Goal: Task Accomplishment & Management: Manage account settings

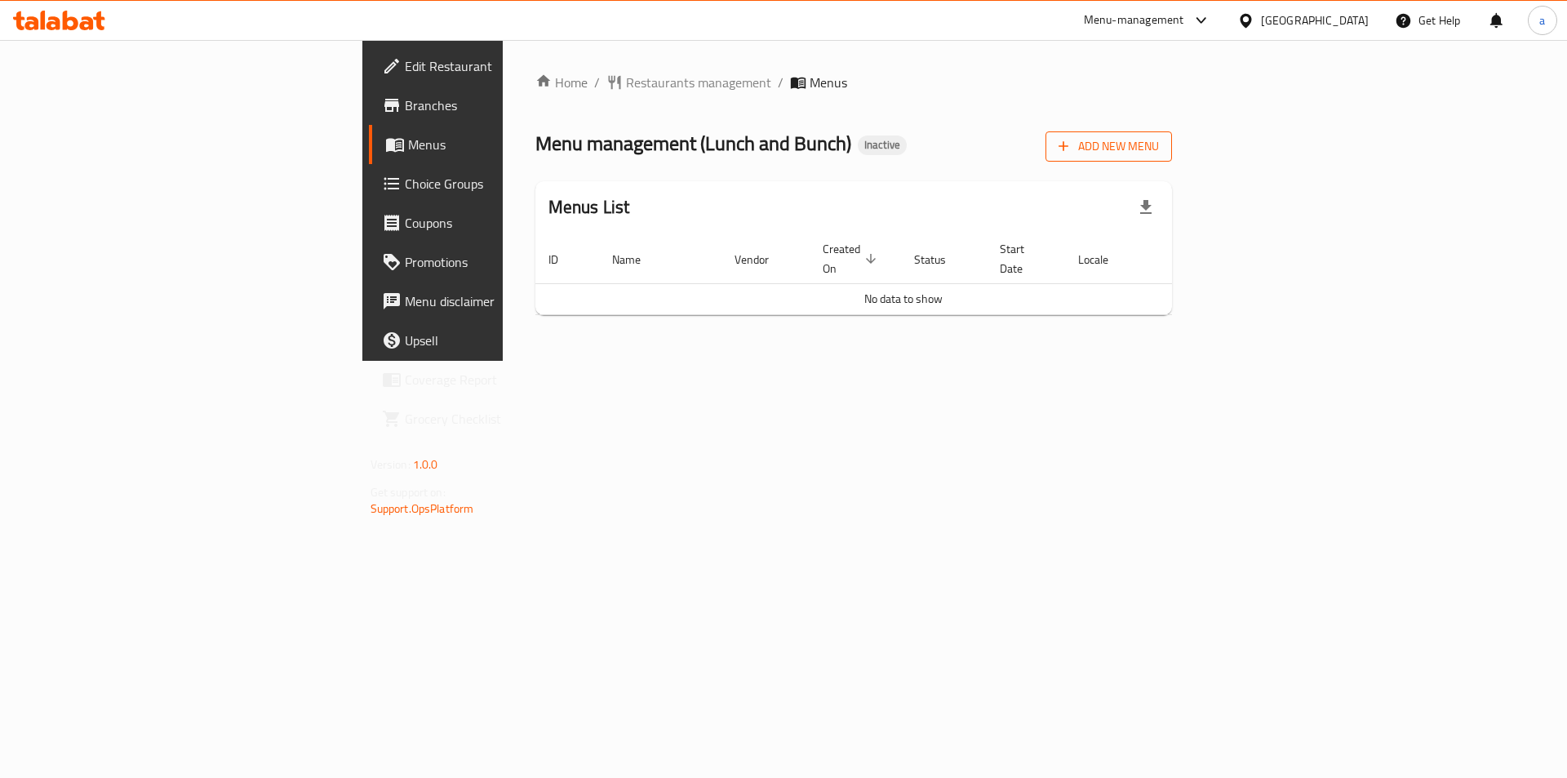
click at [1159, 140] on span "Add New Menu" at bounding box center [1109, 146] width 100 height 20
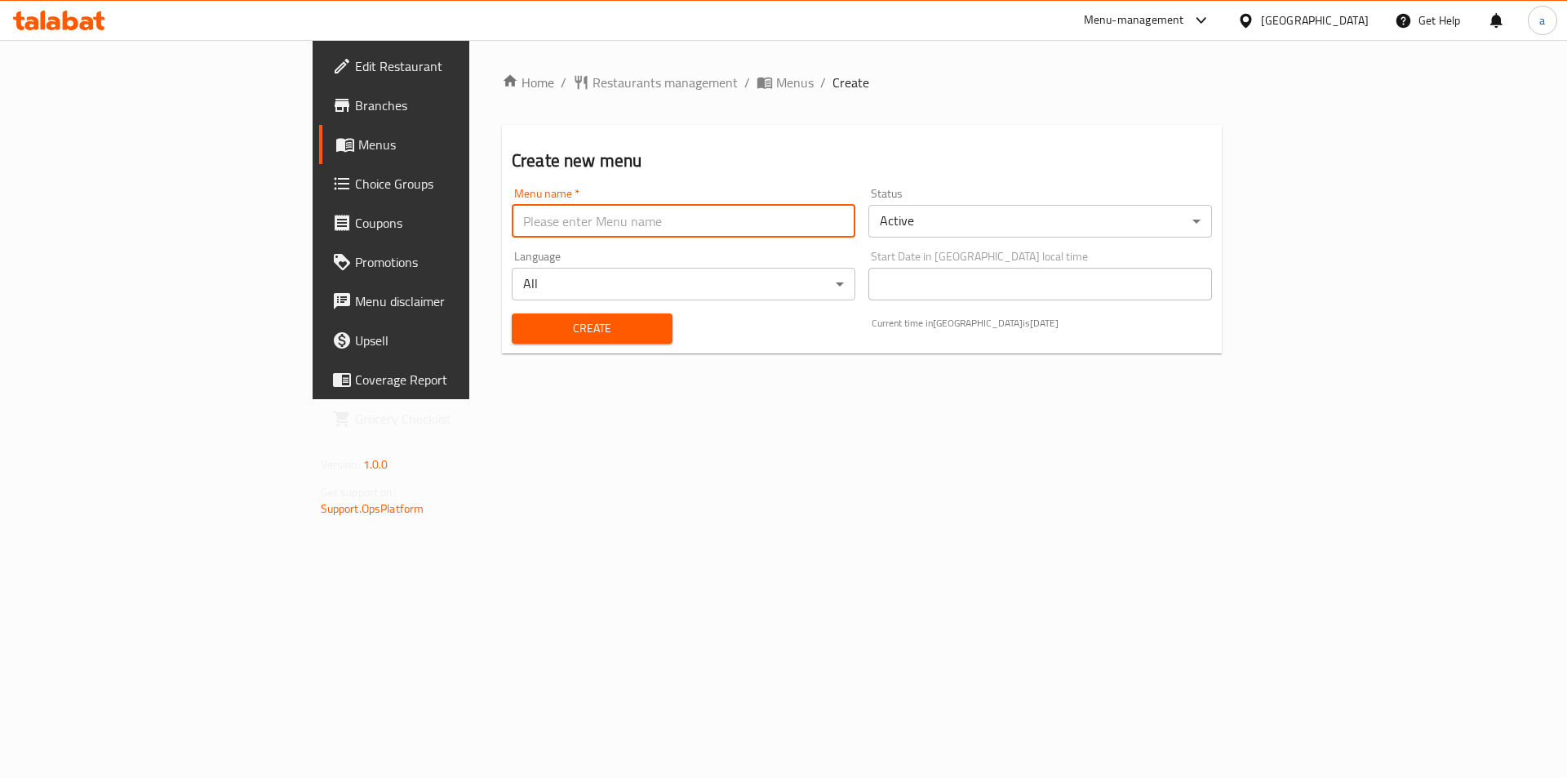
click at [801, 229] on input "text" at bounding box center [684, 221] width 344 height 33
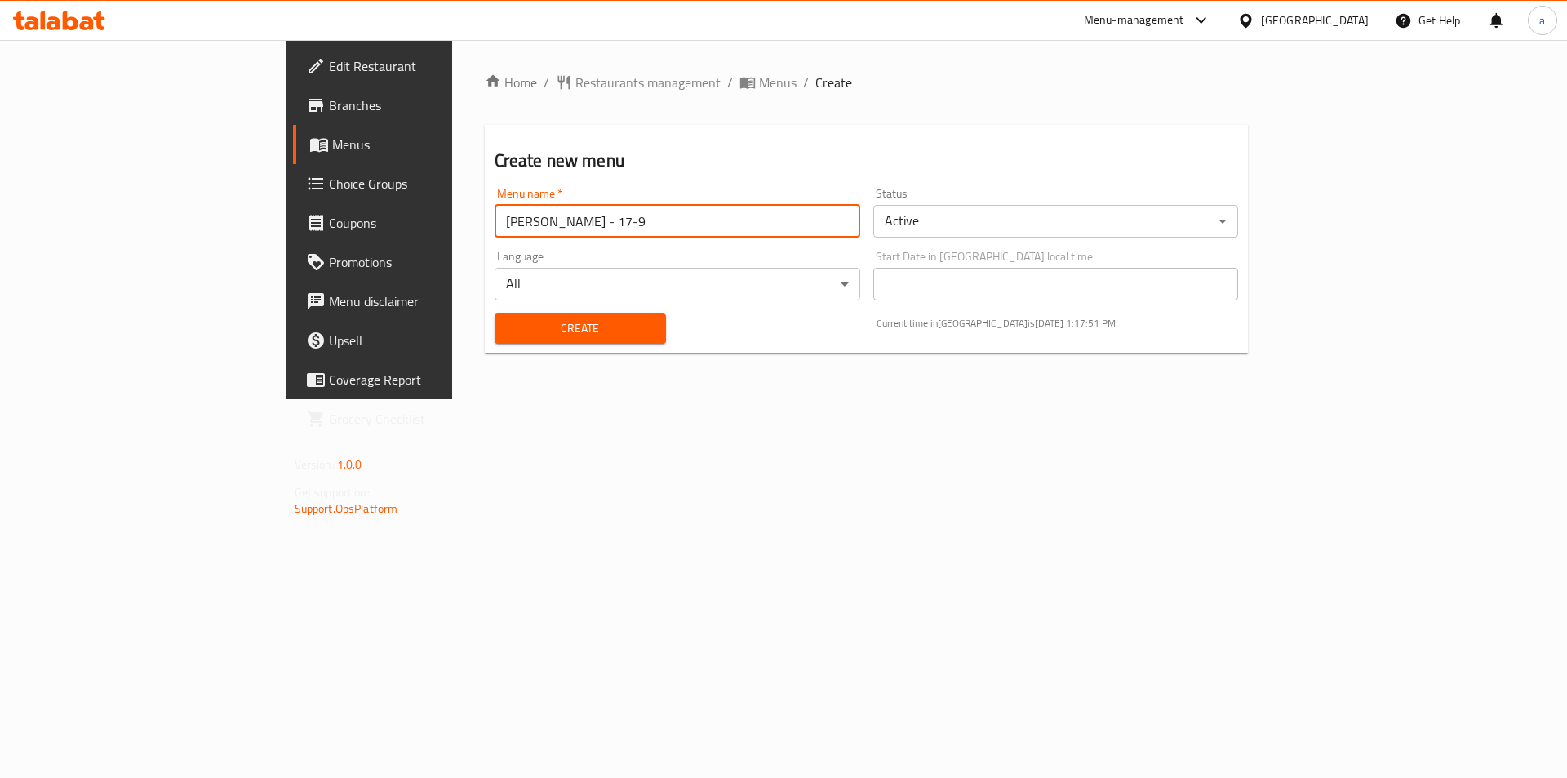
type input "[PERSON_NAME] - 17-9"
click at [495, 313] on button "Create" at bounding box center [580, 328] width 171 height 30
click at [332, 145] on span "Menus" at bounding box center [433, 145] width 203 height 20
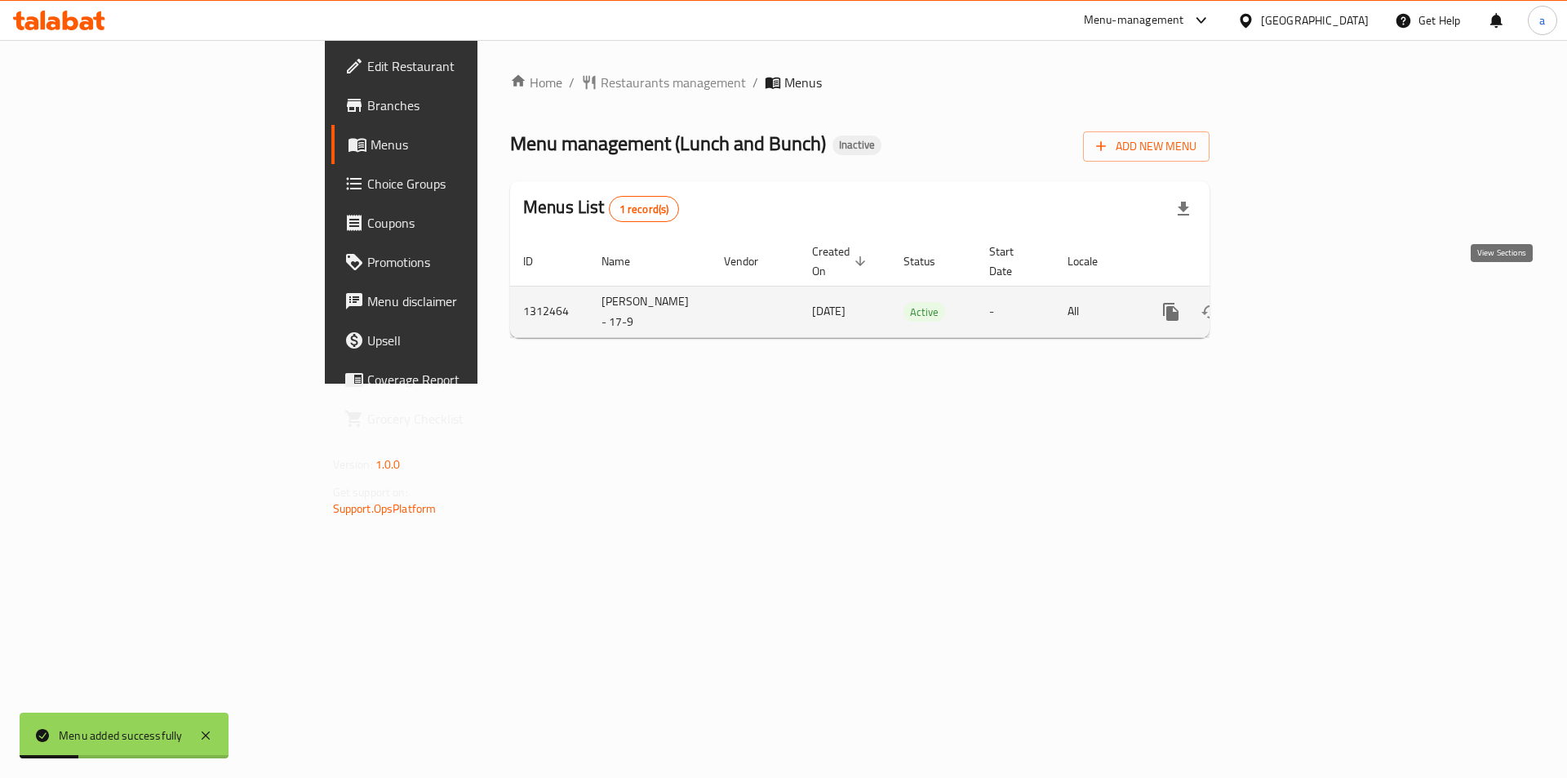
click at [1296, 304] on icon "enhanced table" at bounding box center [1288, 311] width 15 height 15
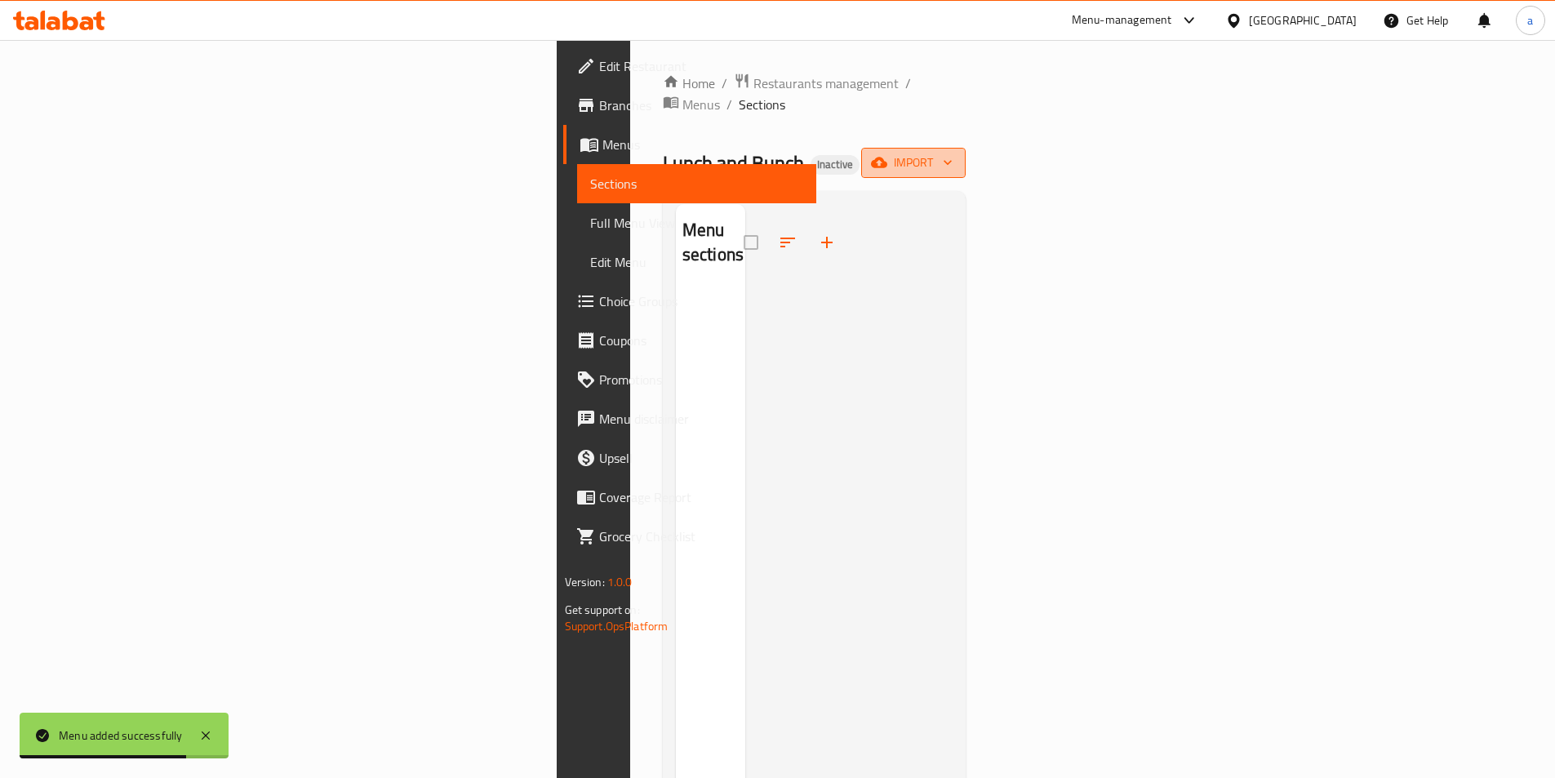
click at [952, 153] on span "import" at bounding box center [913, 163] width 78 height 20
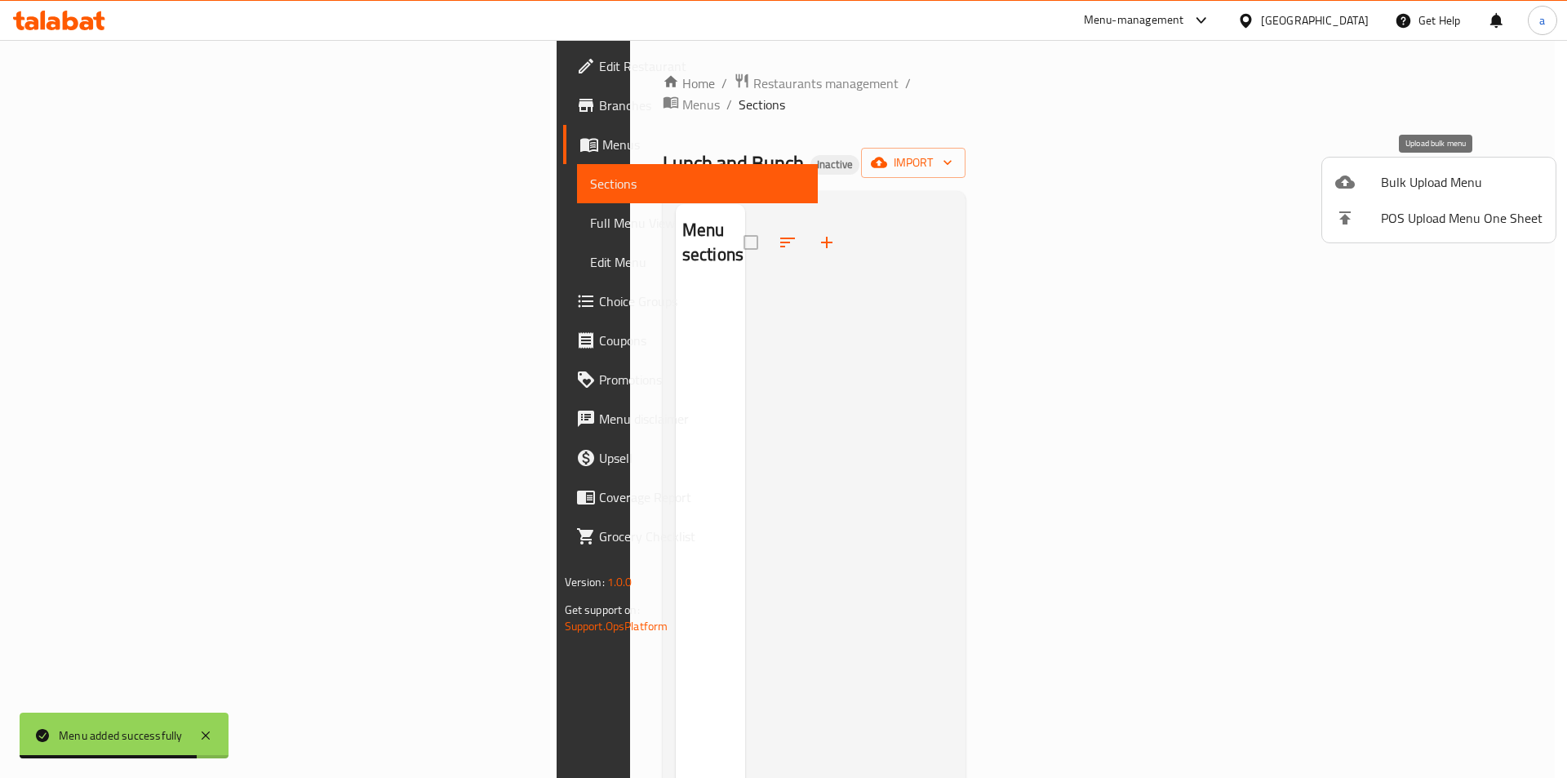
click at [1426, 191] on span "Bulk Upload Menu" at bounding box center [1462, 182] width 162 height 20
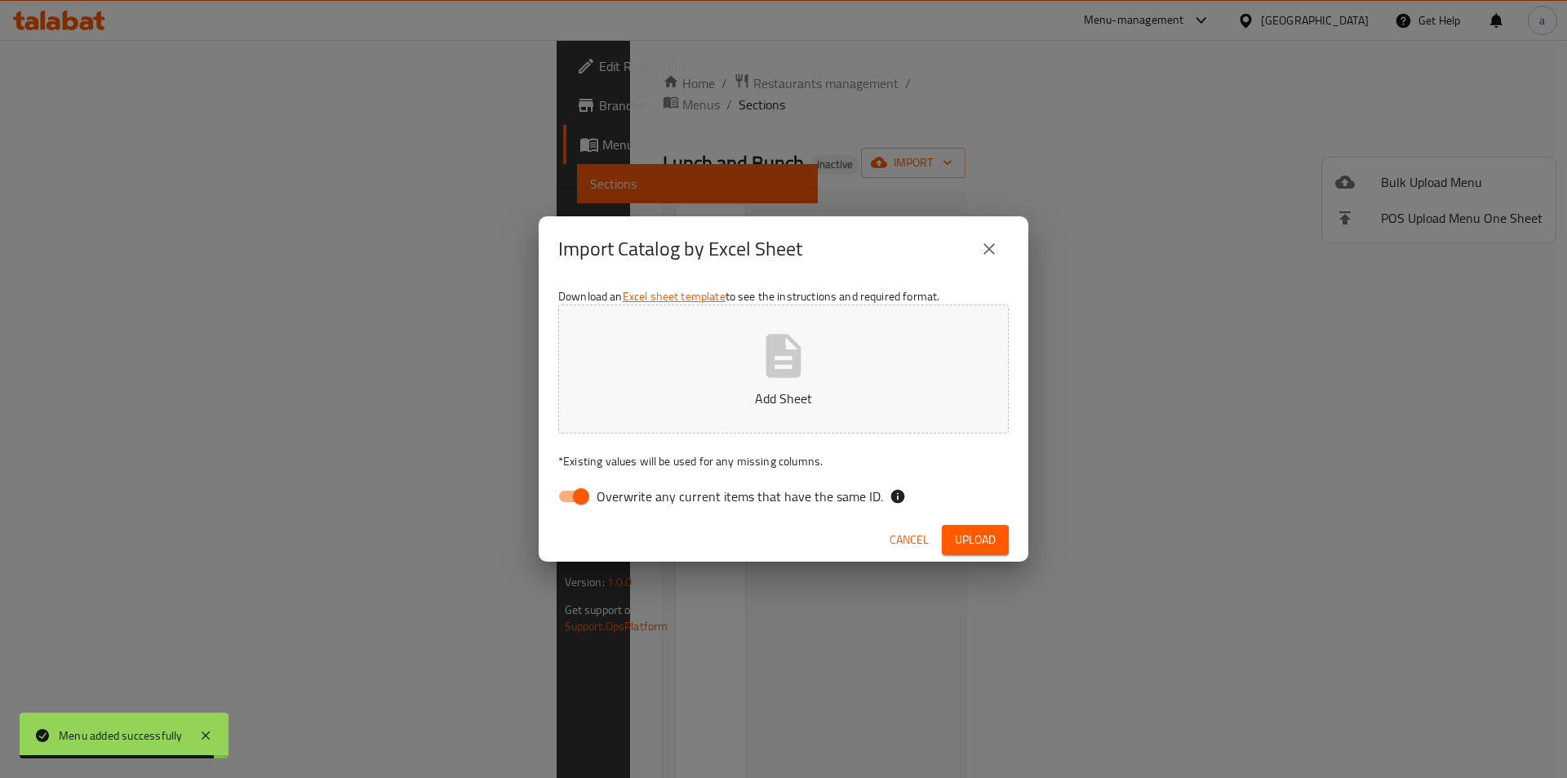
click at [990, 347] on button "Add Sheet" at bounding box center [783, 368] width 451 height 129
click at [708, 497] on span "Overwrite any current items that have the same ID." at bounding box center [740, 496] width 286 height 20
click at [628, 497] on input "Overwrite any current items that have the same ID." at bounding box center [581, 496] width 93 height 31
checkbox input "false"
click at [983, 537] on span "Upload" at bounding box center [975, 540] width 41 height 20
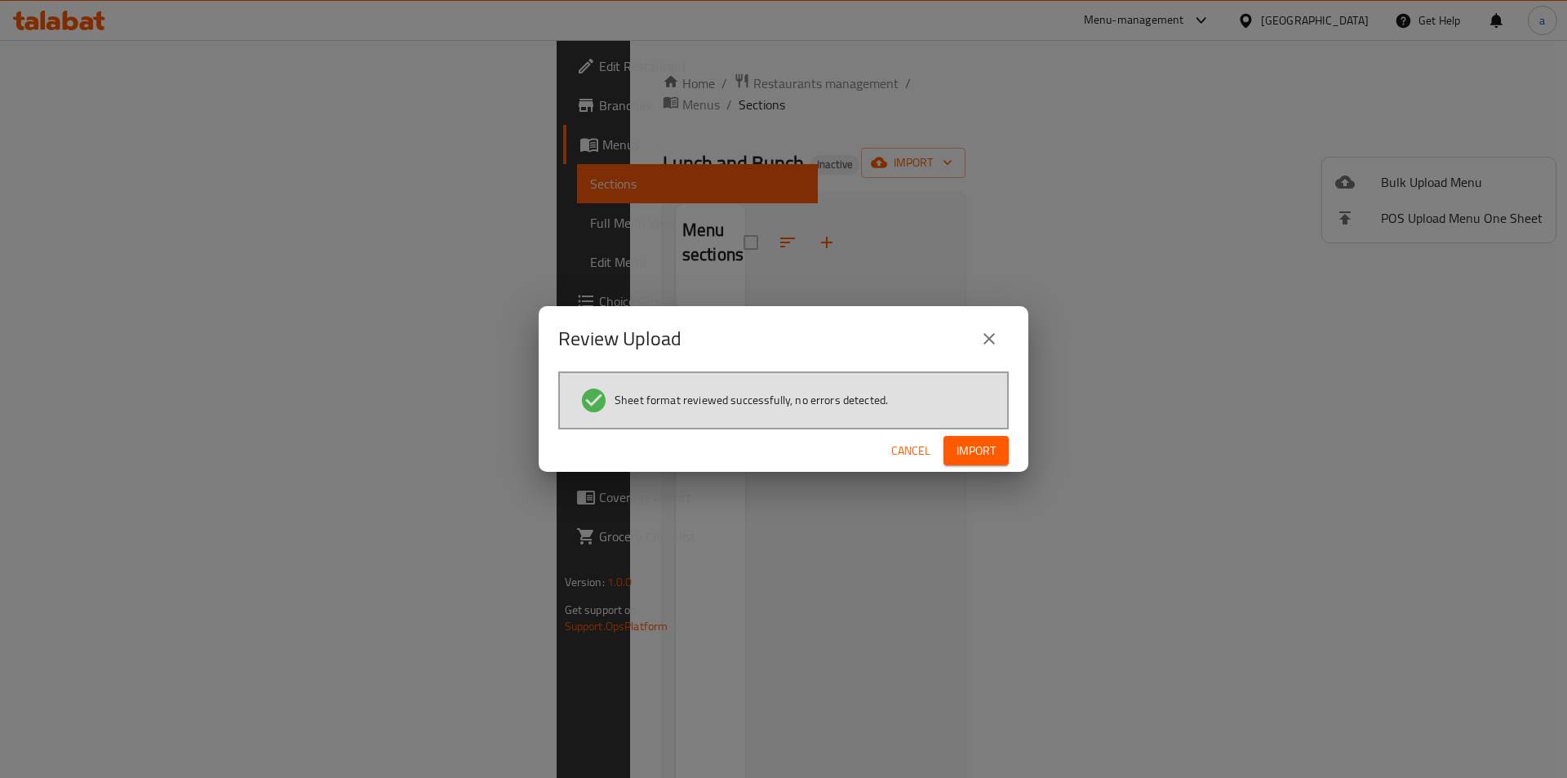
click at [976, 456] on span "Import" at bounding box center [976, 451] width 39 height 20
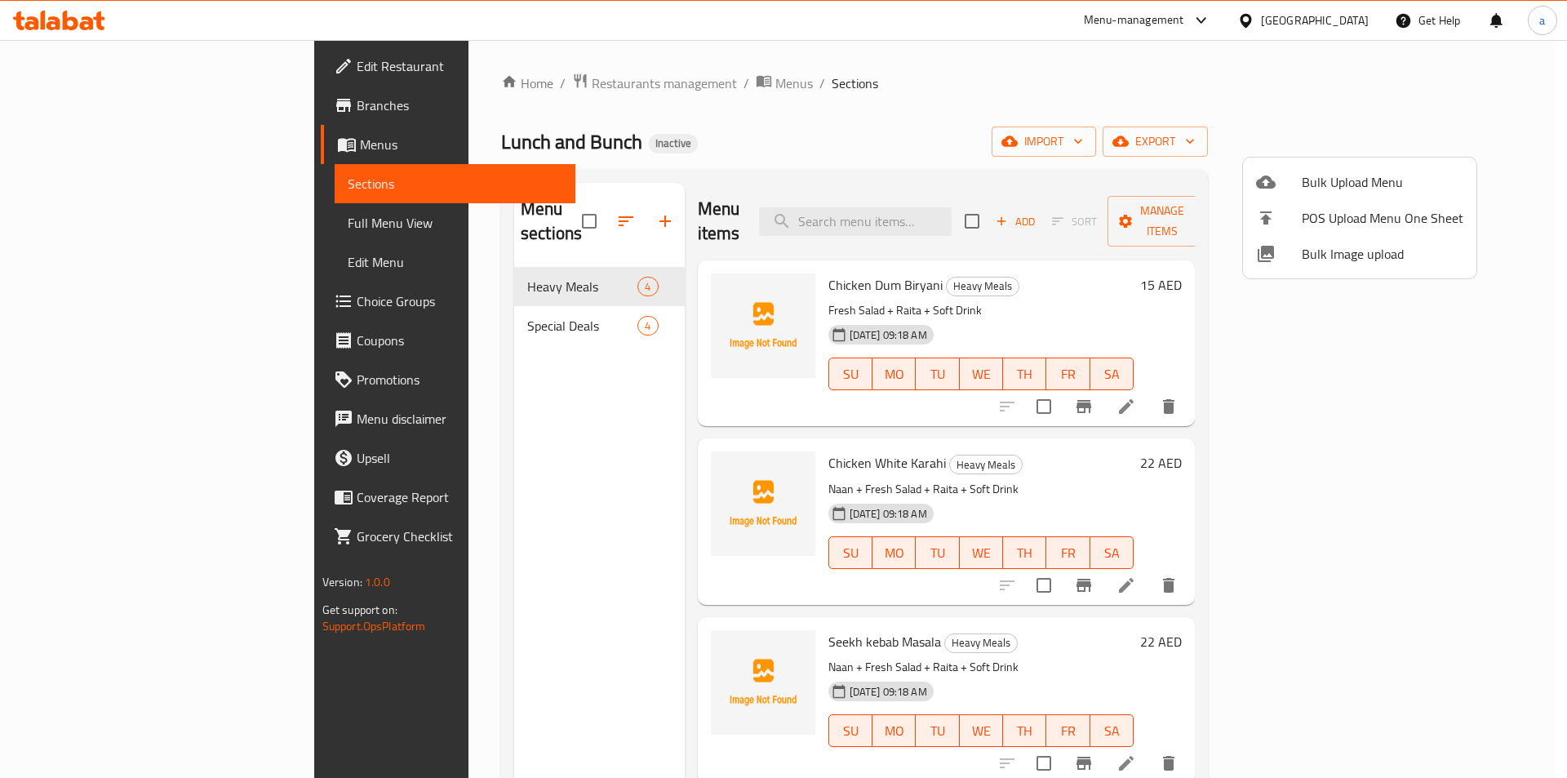
click at [149, 223] on div at bounding box center [783, 389] width 1567 height 778
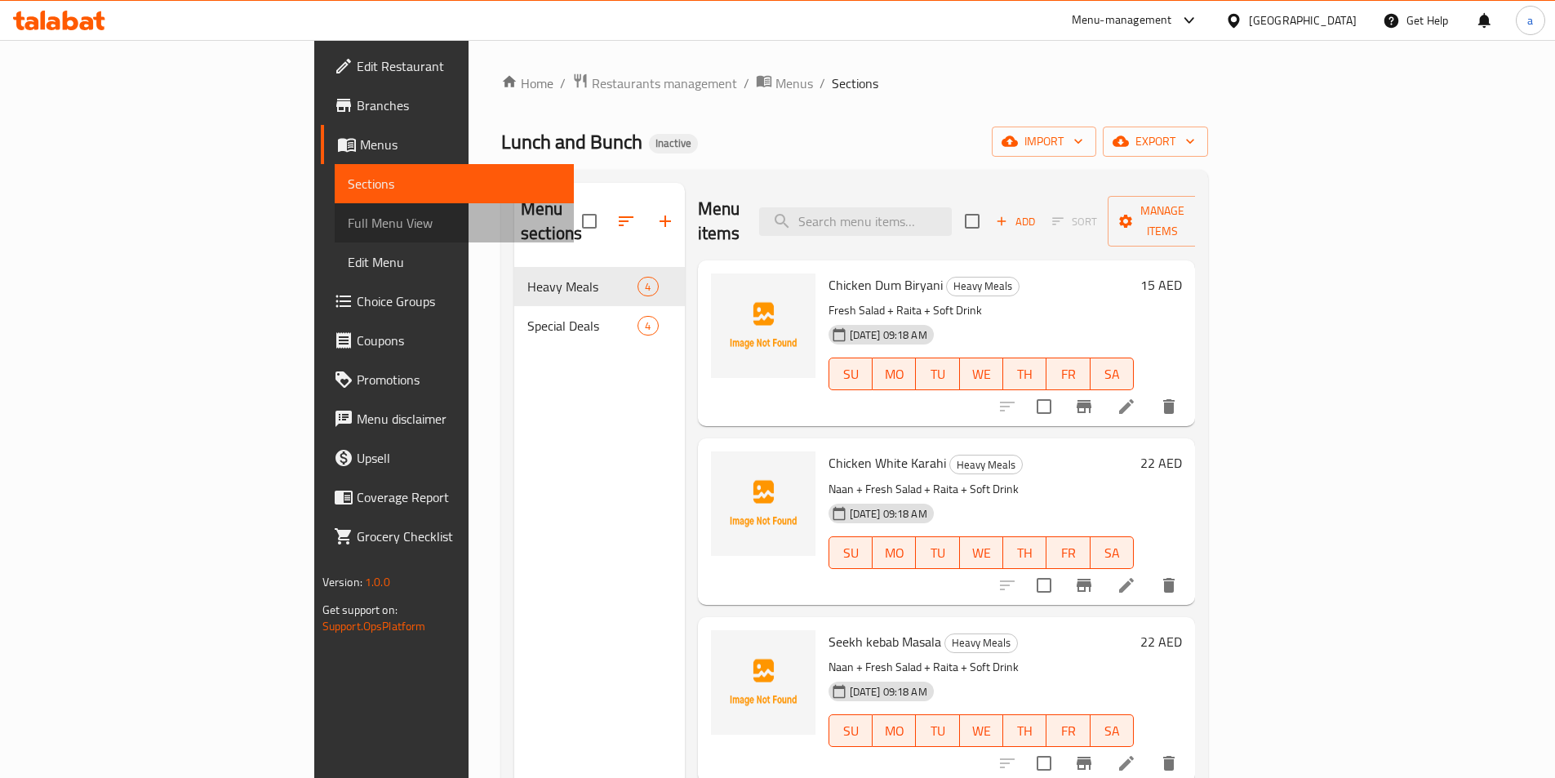
click at [348, 225] on span "Full Menu View" at bounding box center [454, 223] width 213 height 20
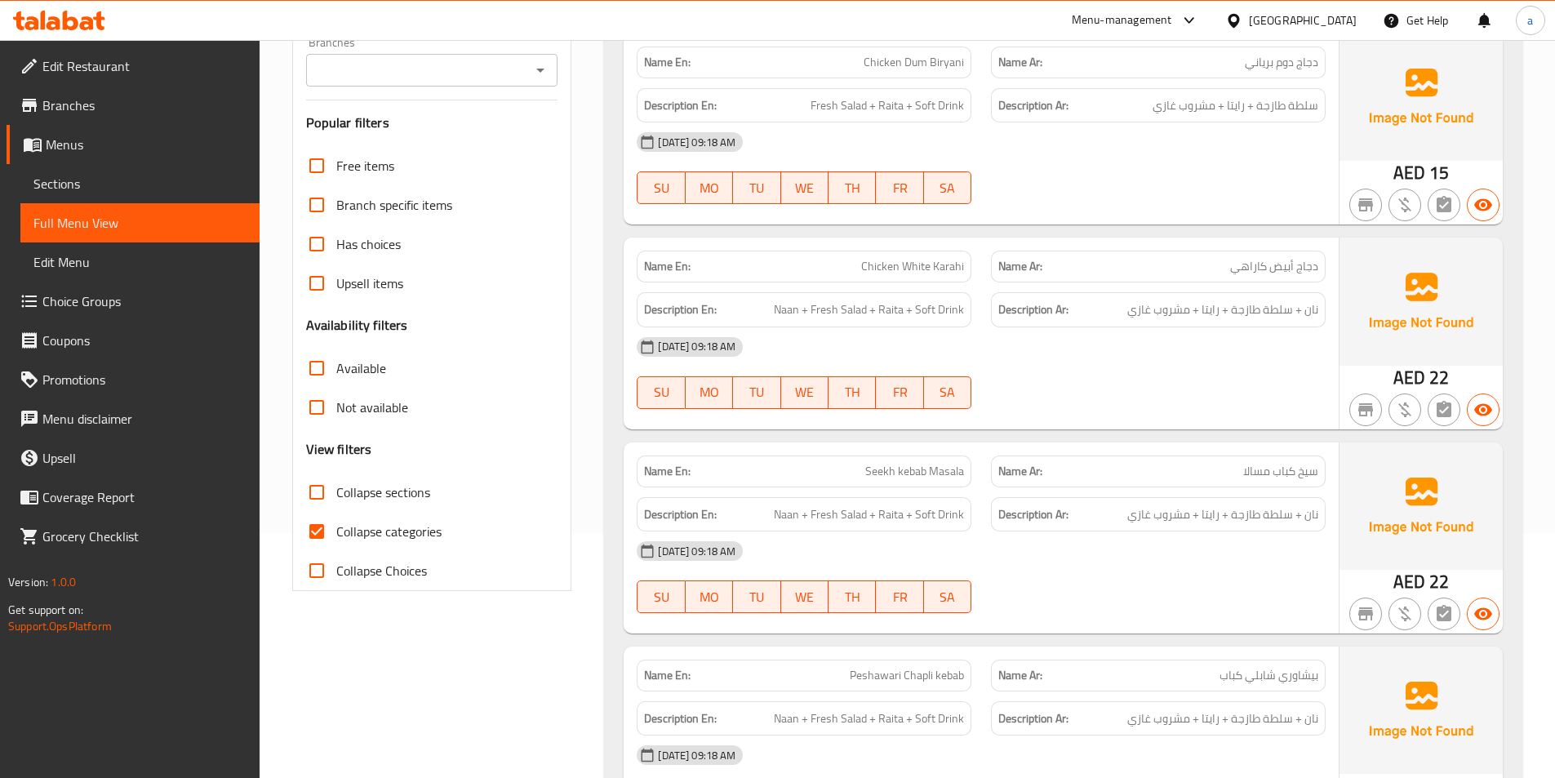
click at [437, 530] on span "Collapse categories" at bounding box center [388, 532] width 105 height 20
click at [336, 530] on input "Collapse categories" at bounding box center [316, 531] width 39 height 39
checkbox input "false"
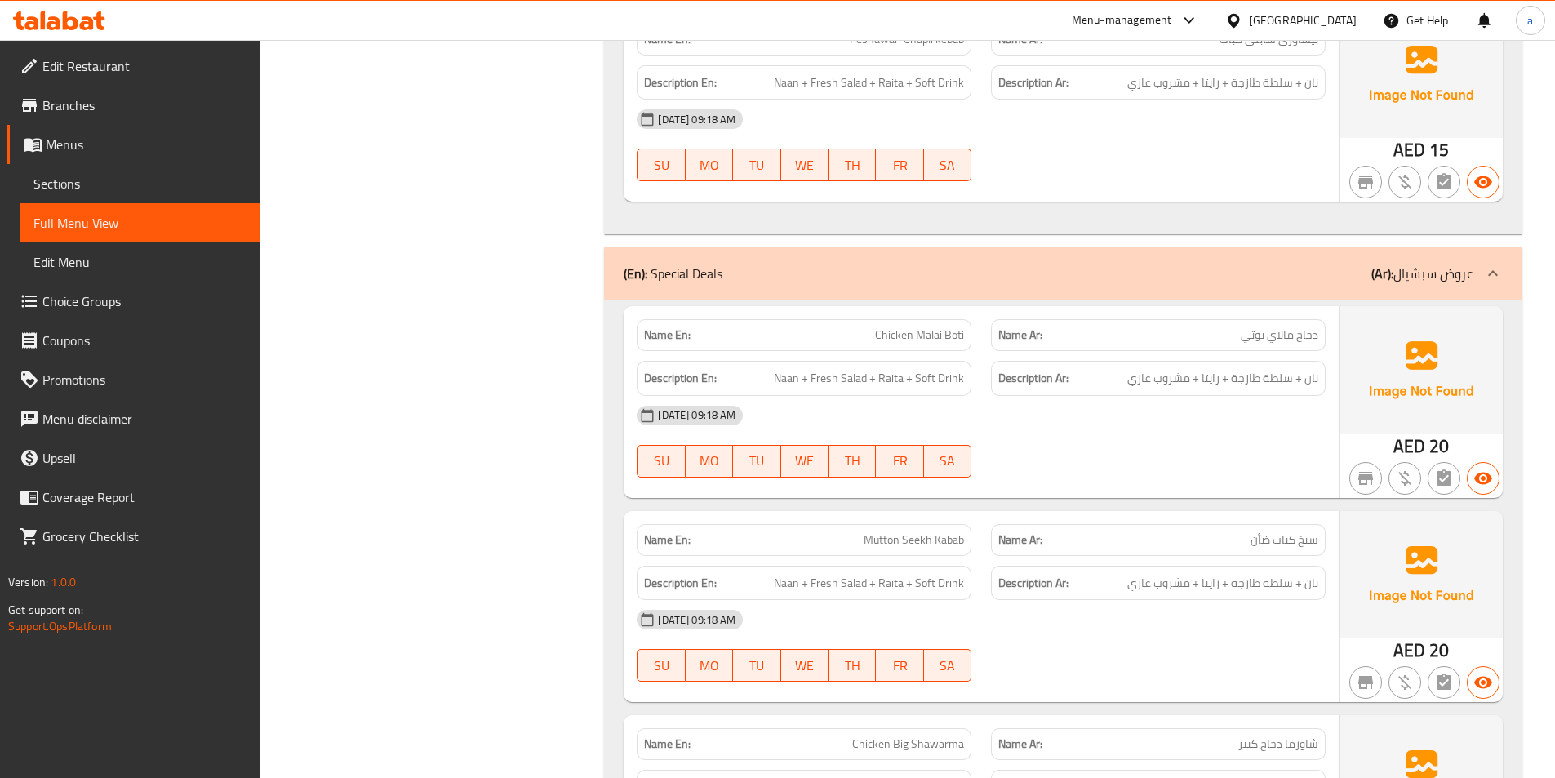
scroll to position [871, 0]
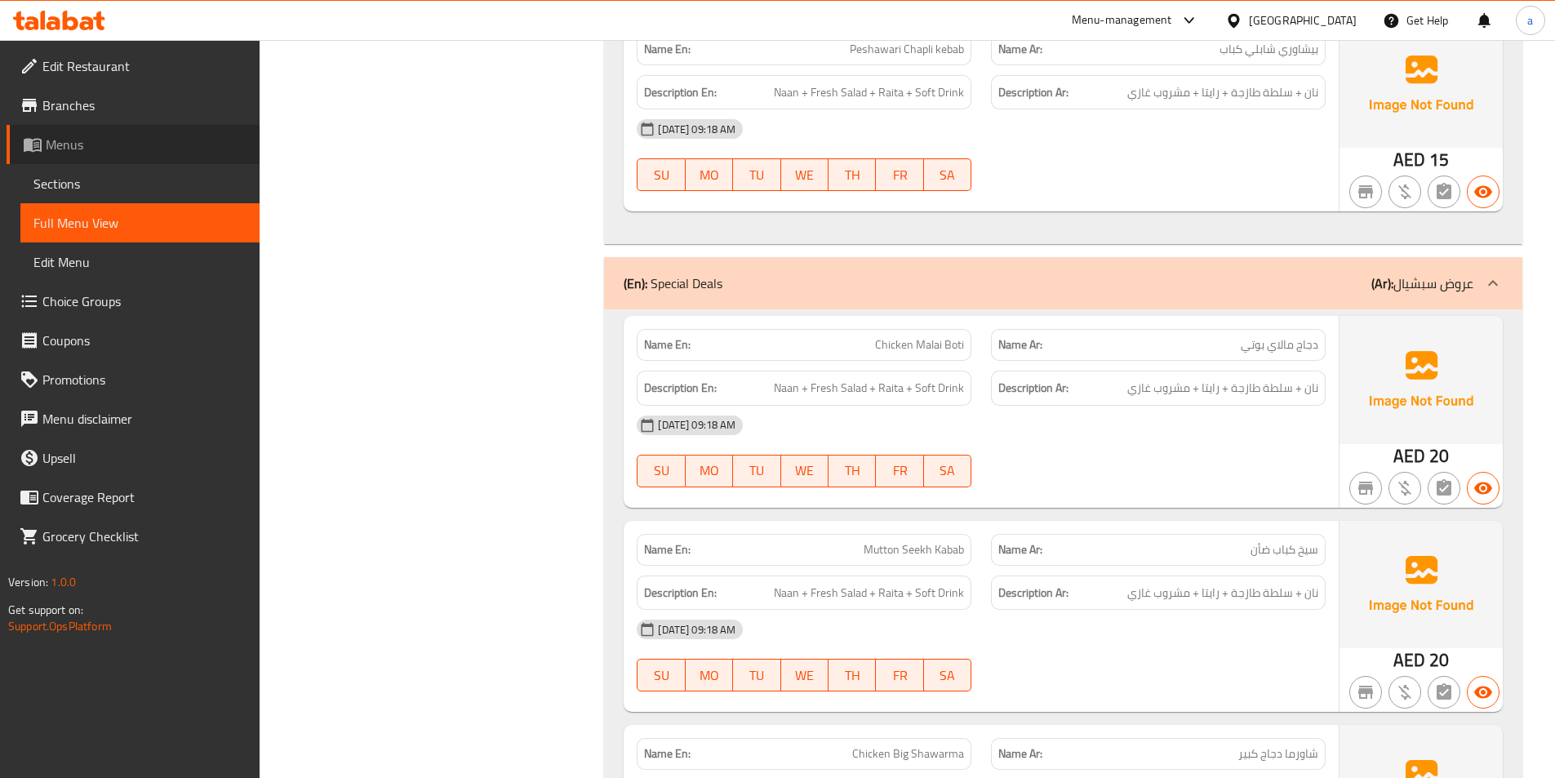
drag, startPoint x: 89, startPoint y: 135, endPoint x: 98, endPoint y: 135, distance: 9.0
click at [89, 135] on span "Menus" at bounding box center [146, 145] width 201 height 20
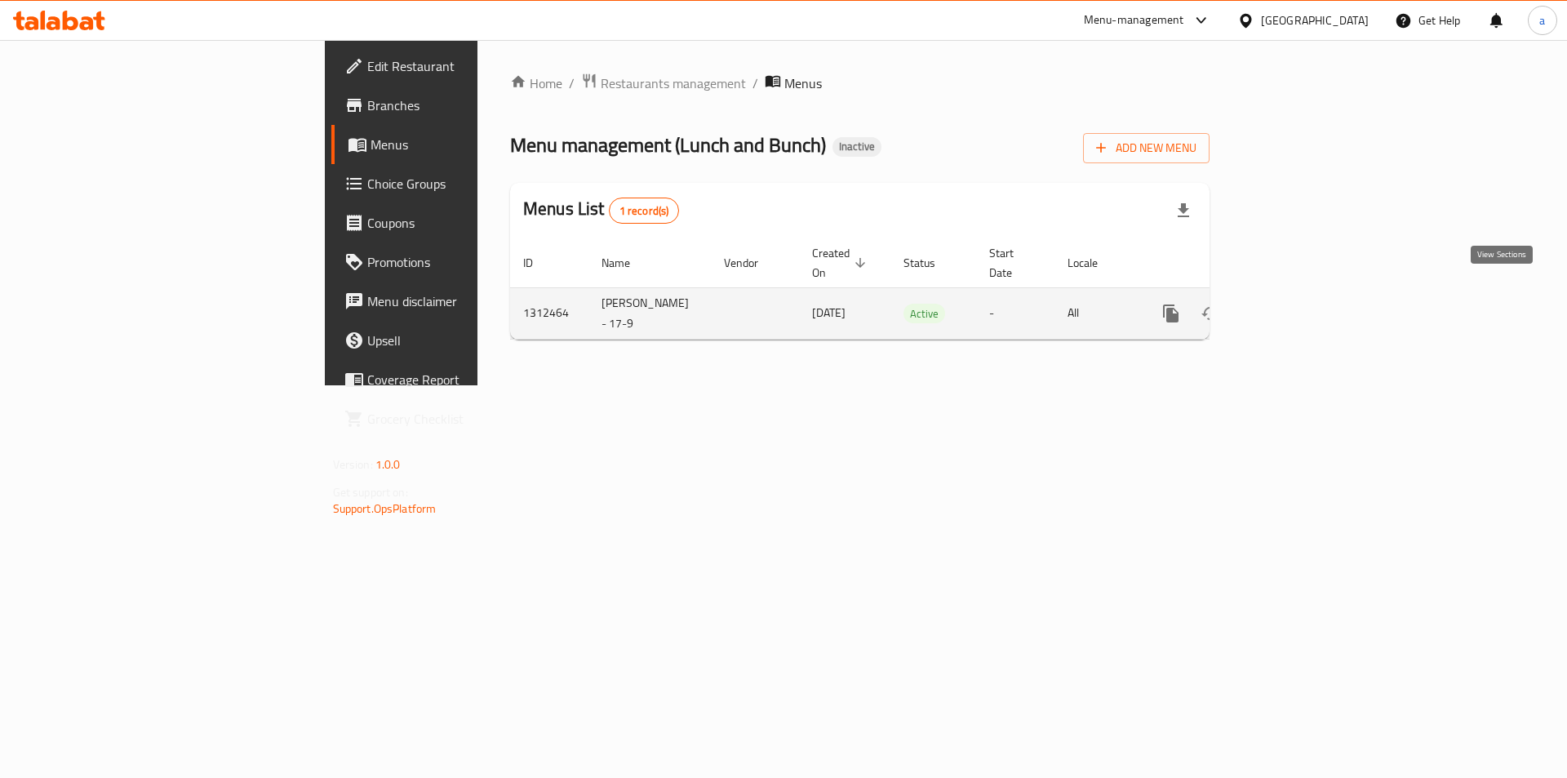
click at [1298, 304] on icon "enhanced table" at bounding box center [1289, 314] width 20 height 20
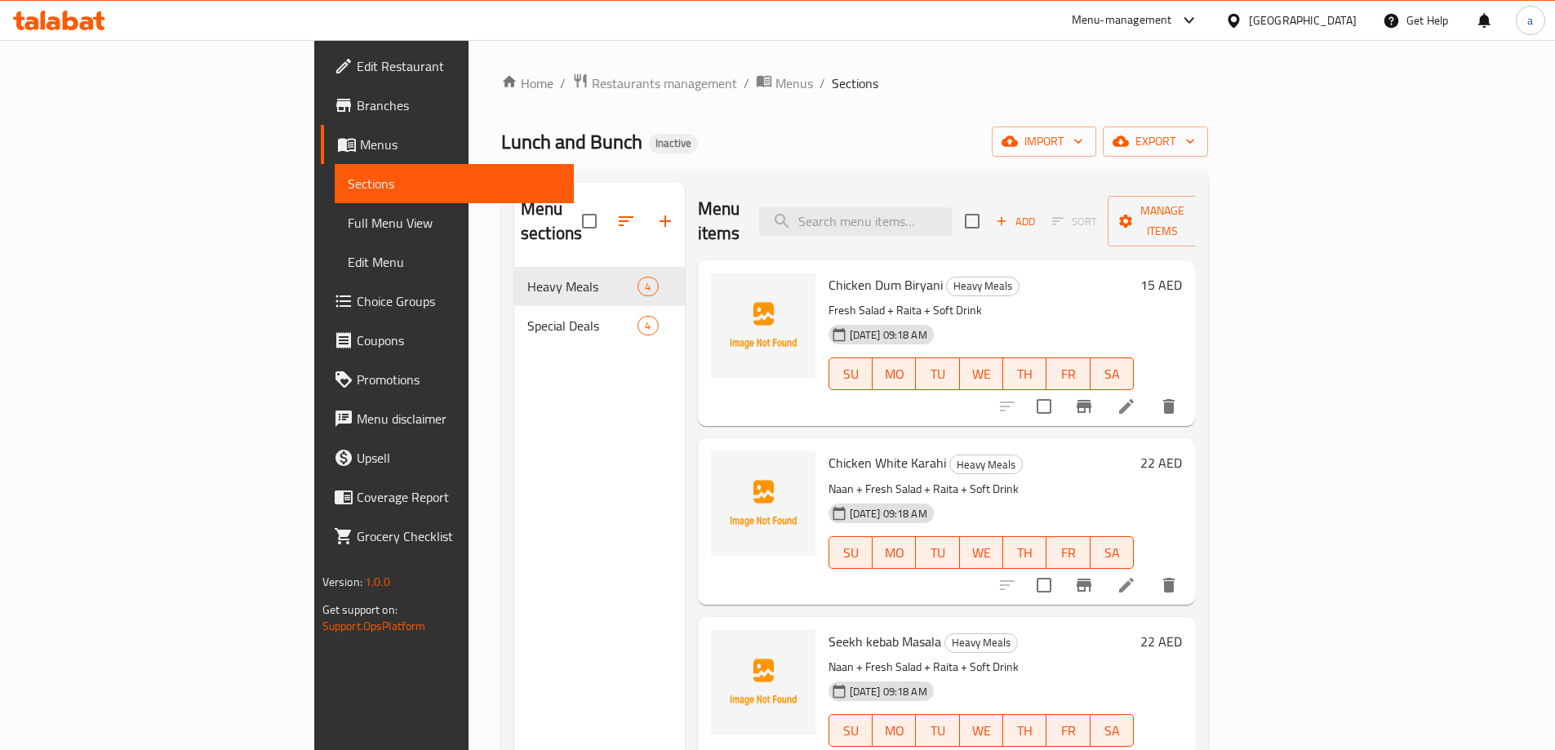
click at [348, 229] on span "Full Menu View" at bounding box center [454, 223] width 213 height 20
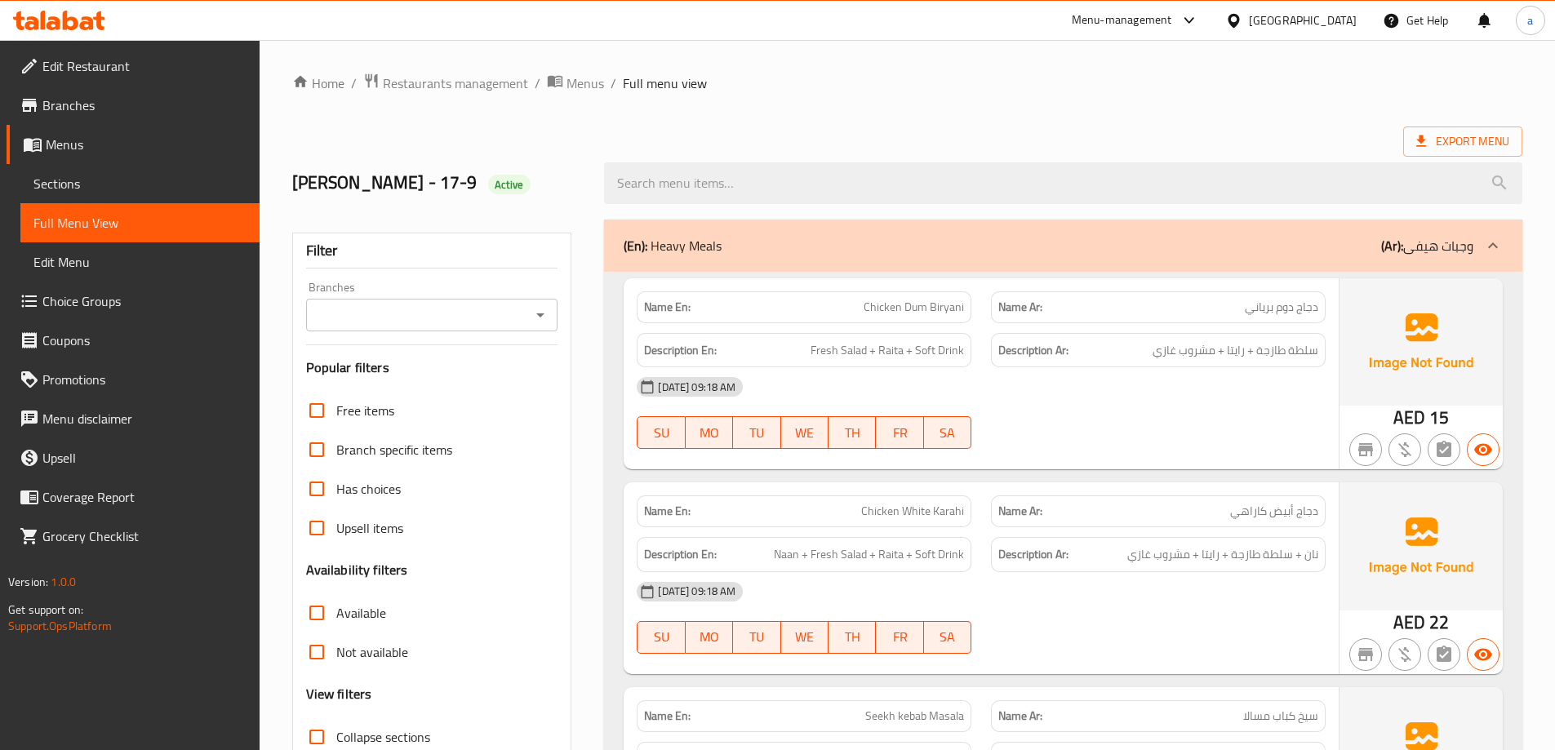
click at [131, 186] on span "Sections" at bounding box center [139, 184] width 213 height 20
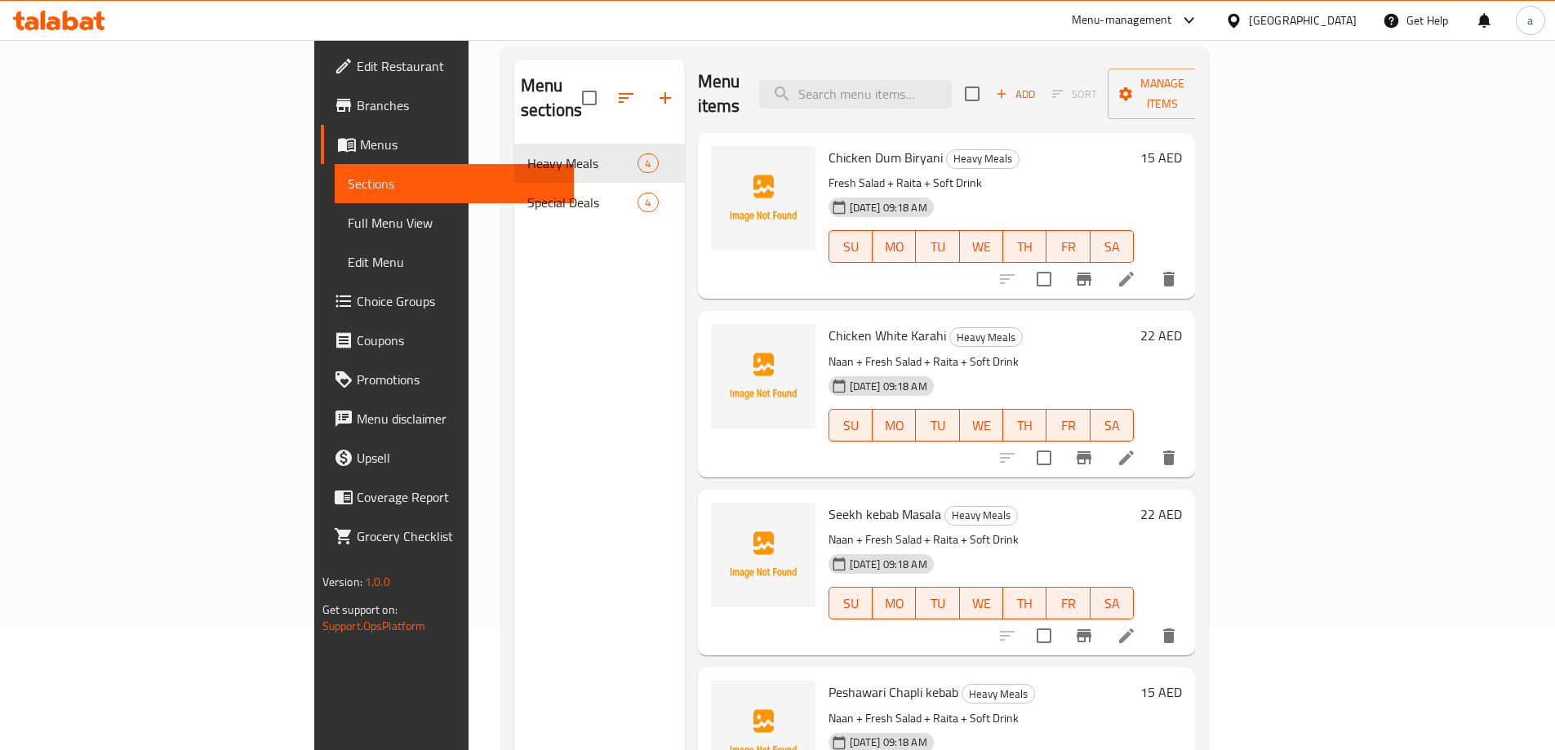
scroll to position [229, 0]
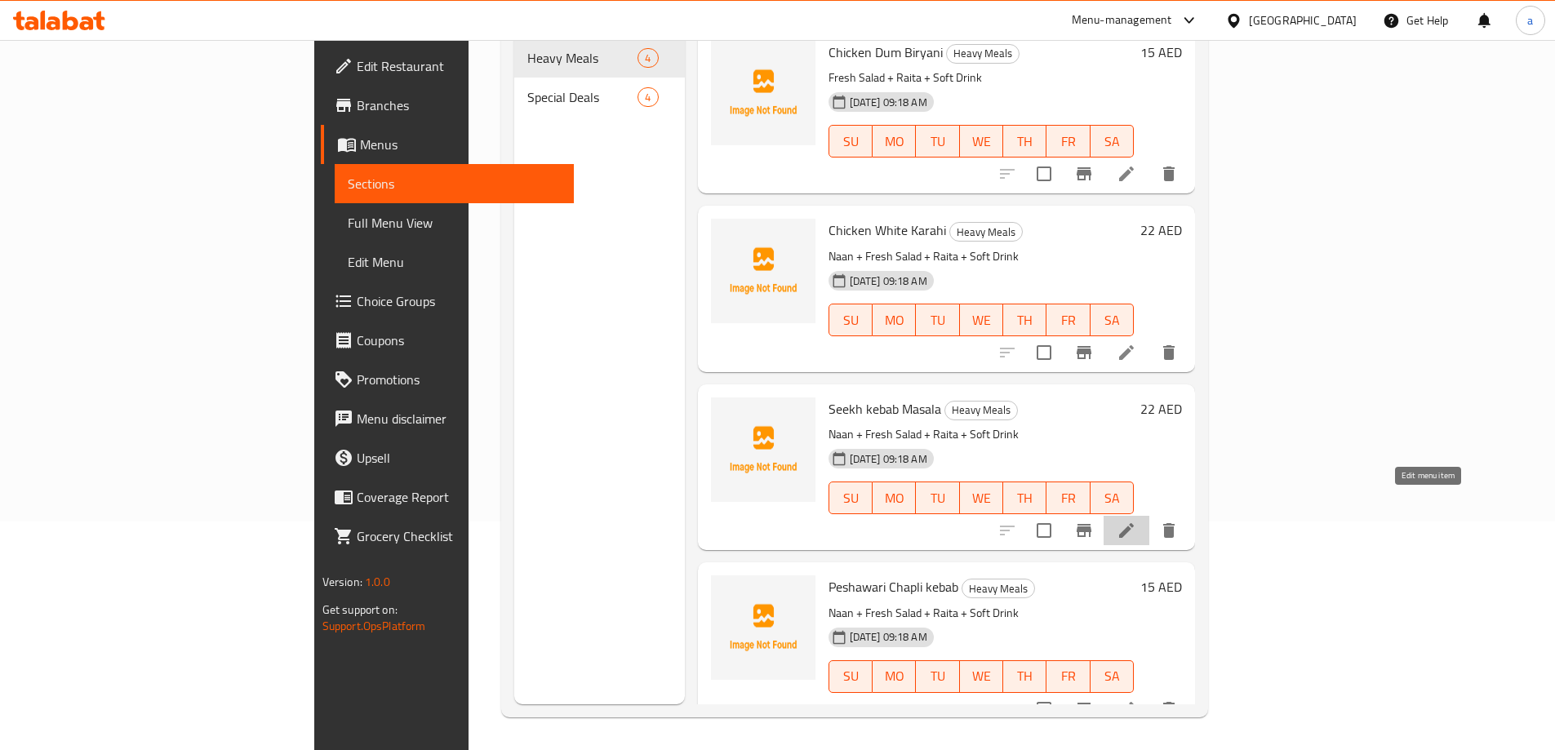
click at [1136, 521] on icon at bounding box center [1126, 531] width 20 height 20
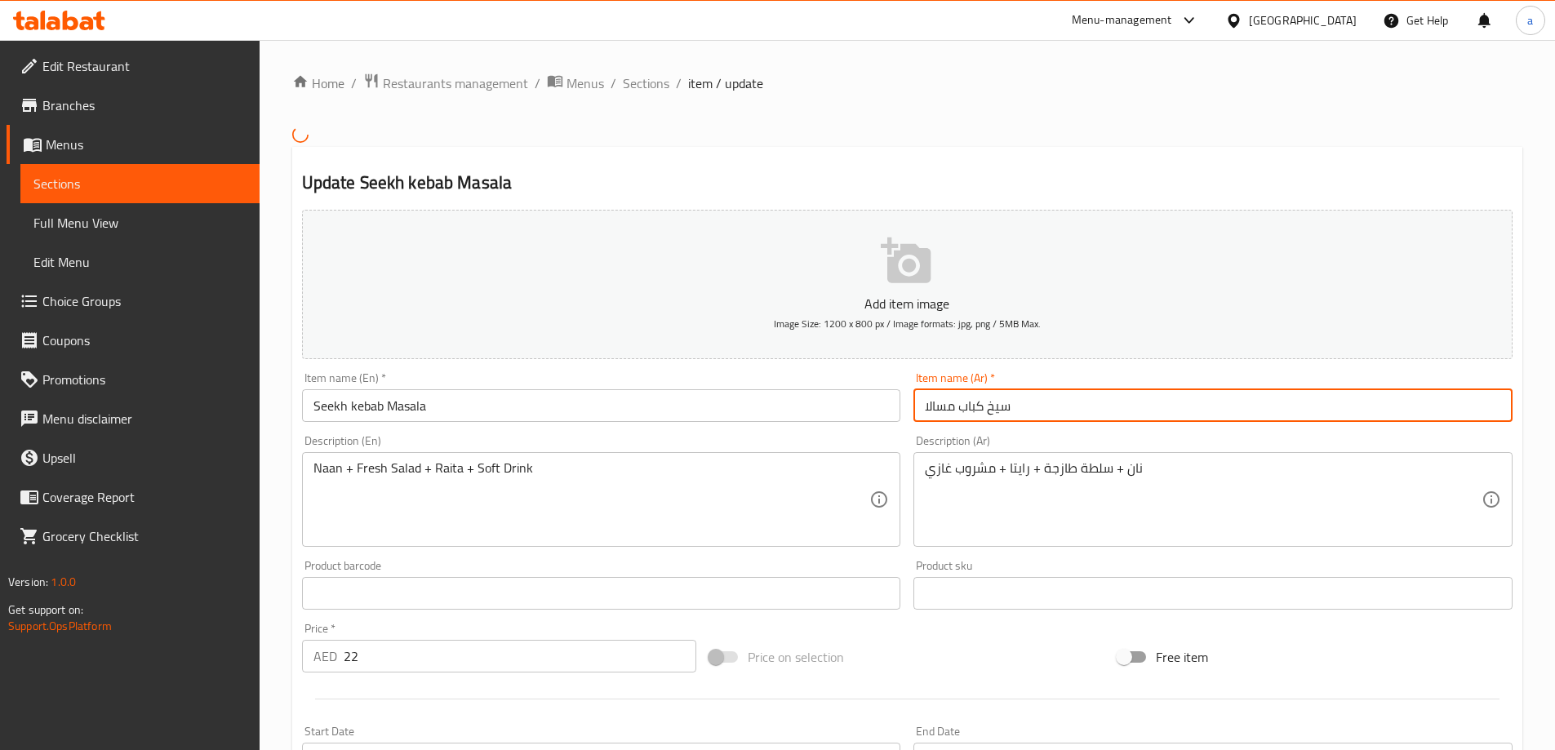
click at [943, 405] on input "سيخ كباب مسالا" at bounding box center [1212, 405] width 599 height 33
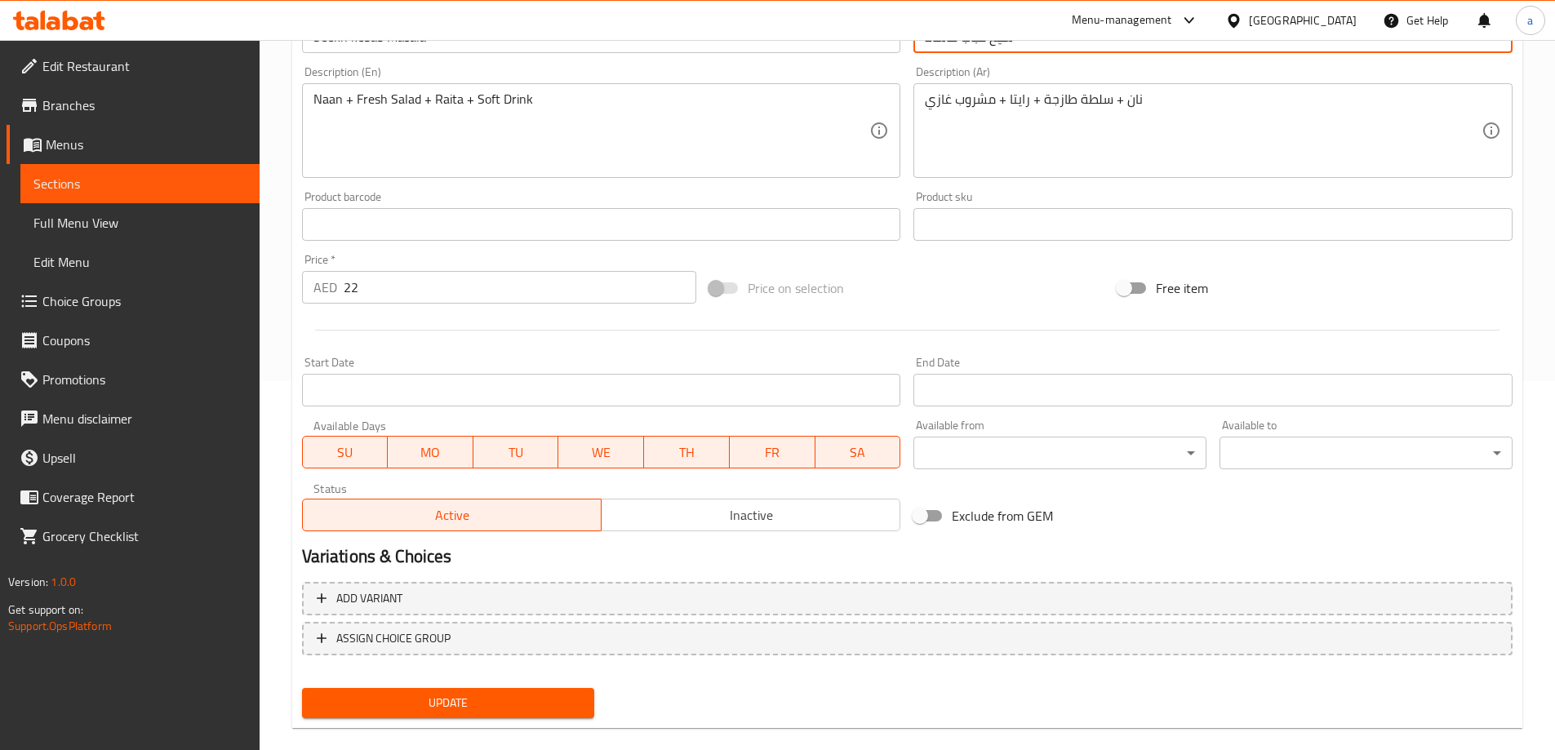
scroll to position [393, 0]
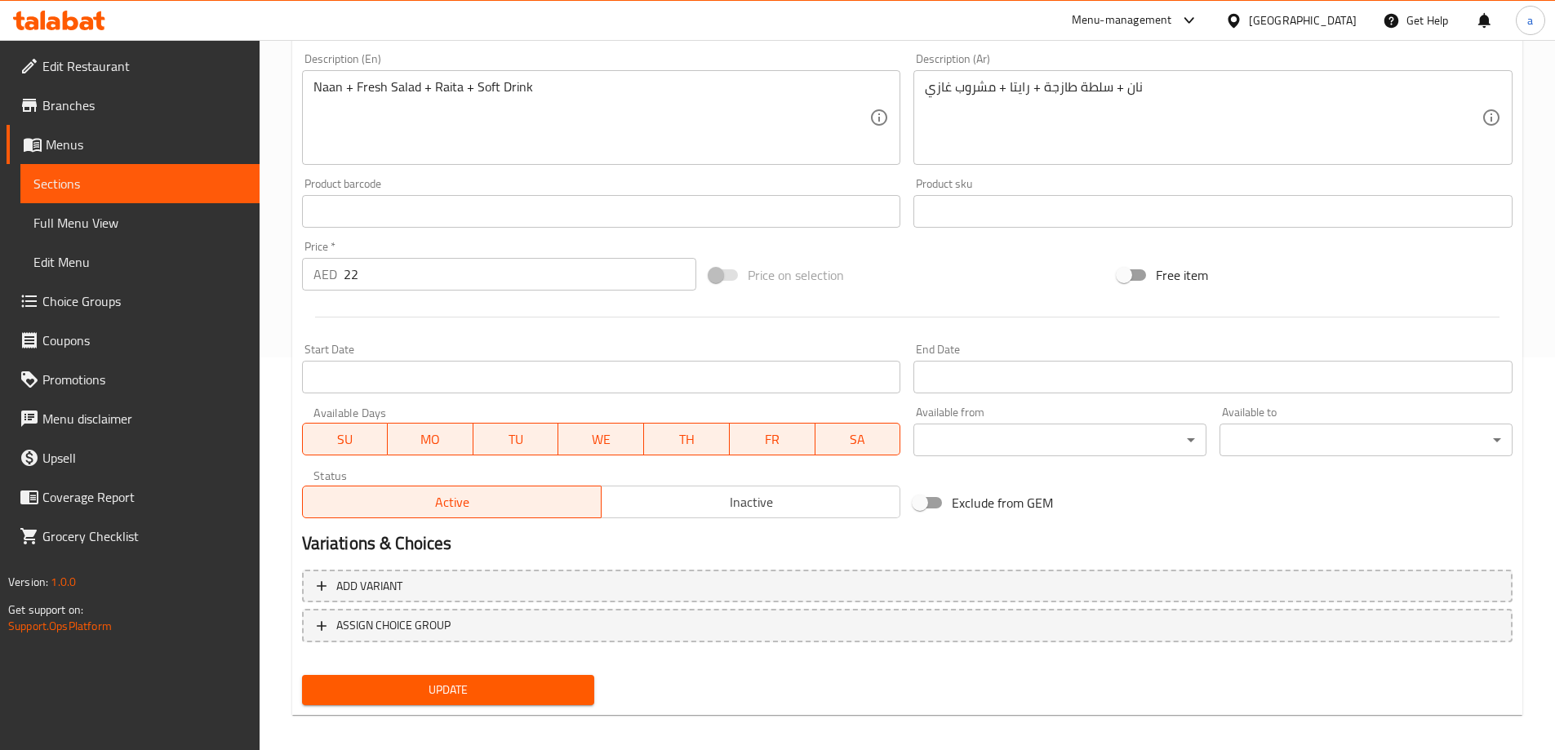
type input "سيخ كباب ماسالا"
click at [371, 677] on button "Update" at bounding box center [448, 690] width 293 height 30
